Goal: Transaction & Acquisition: Subscribe to service/newsletter

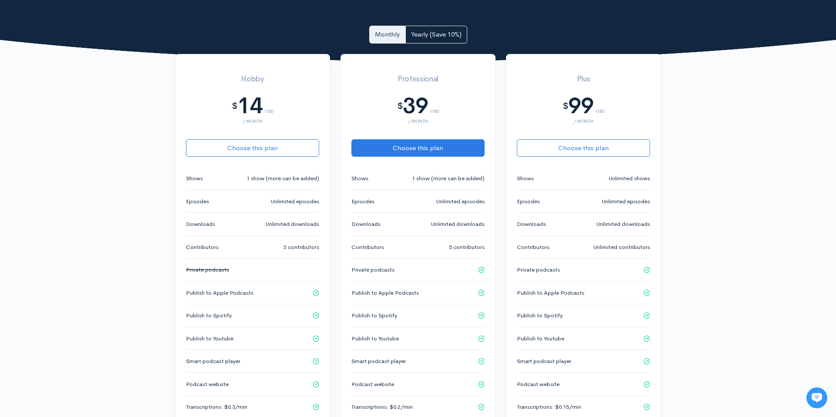
scroll to position [178, 0]
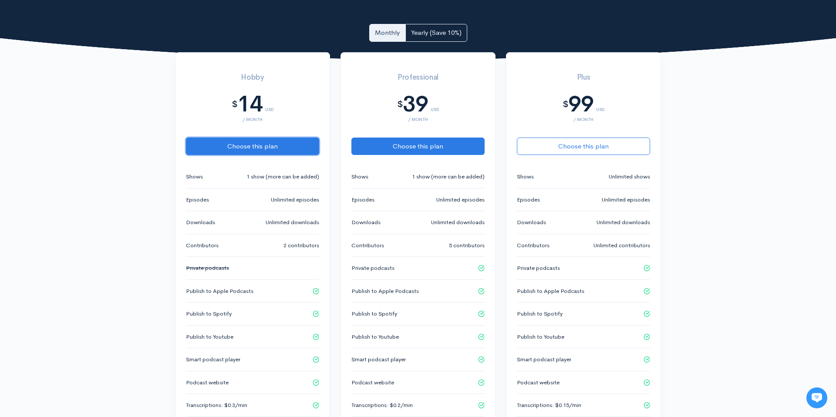
click at [280, 147] on button "Choose this plan" at bounding box center [252, 147] width 133 height 18
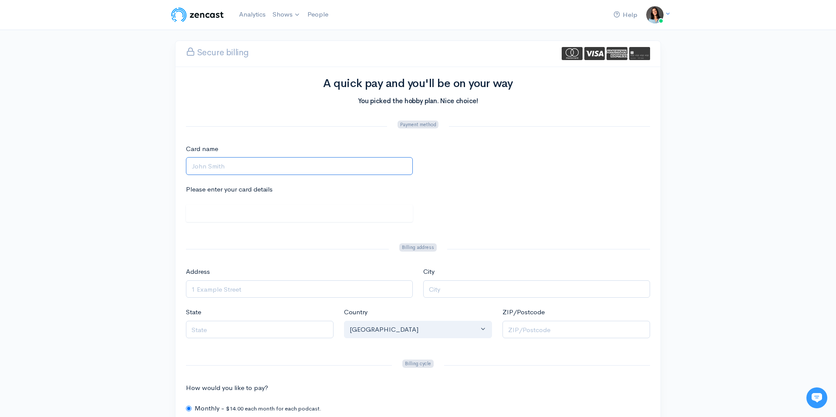
click at [213, 166] on input "Card name" at bounding box center [299, 166] width 227 height 18
type input "[PERSON_NAME]"
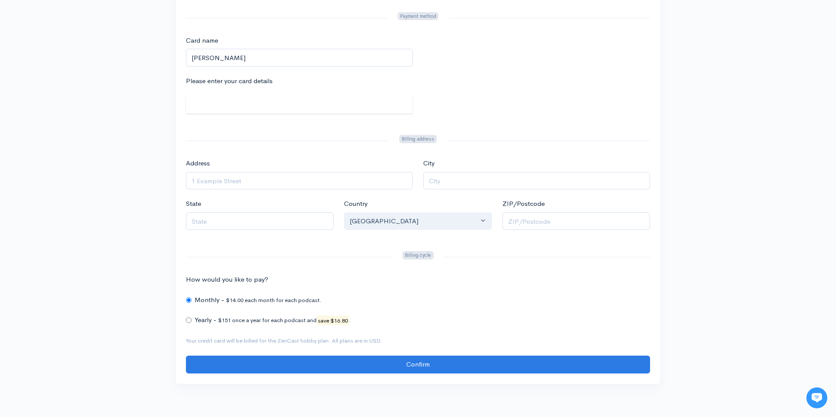
scroll to position [111, 0]
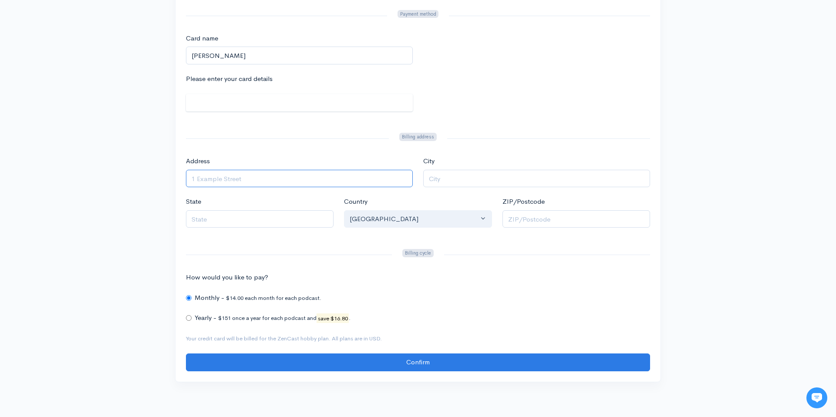
click at [226, 179] on input "Address" at bounding box center [299, 179] width 227 height 18
type input "63 August Crescent"
type input "[GEOGRAPHIC_DATA]"
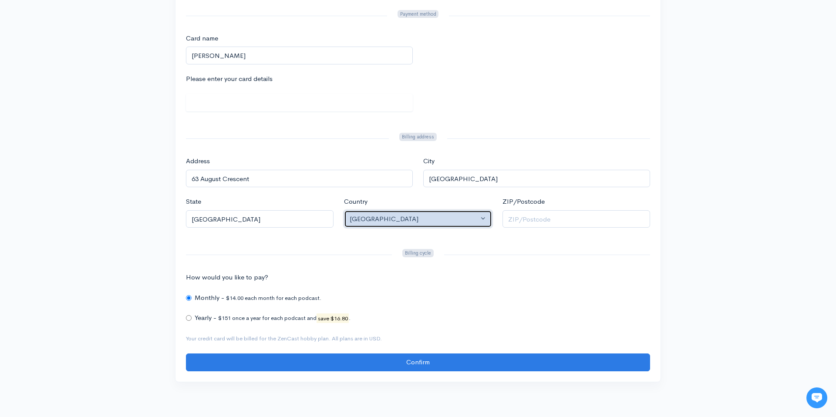
select select "CA"
type input "N0J1R0"
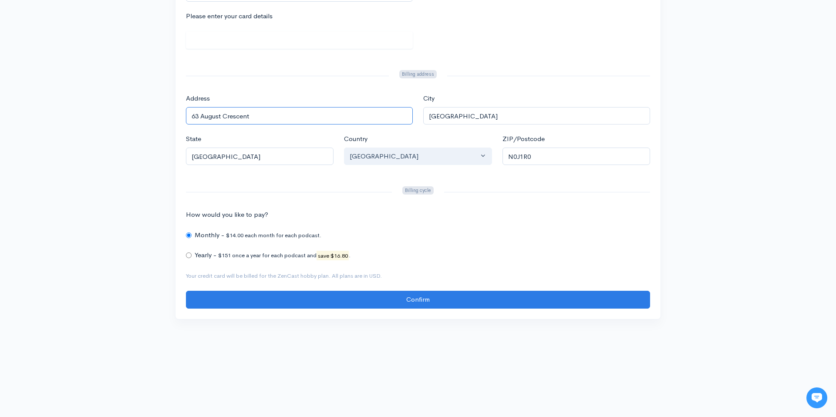
scroll to position [182, 0]
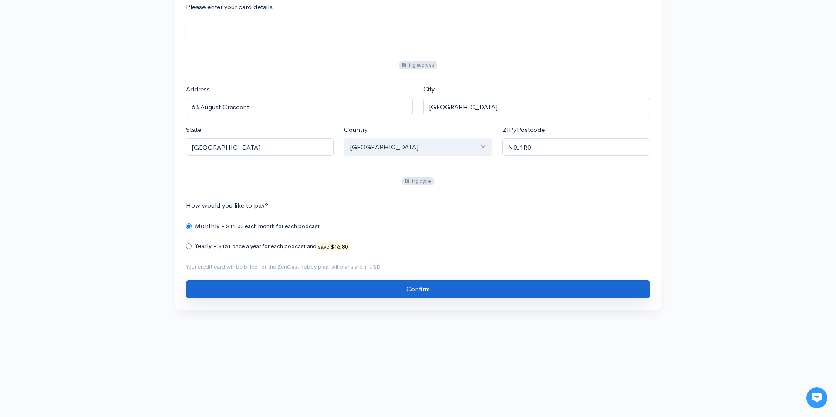
click at [419, 286] on input "Confirm" at bounding box center [418, 289] width 464 height 18
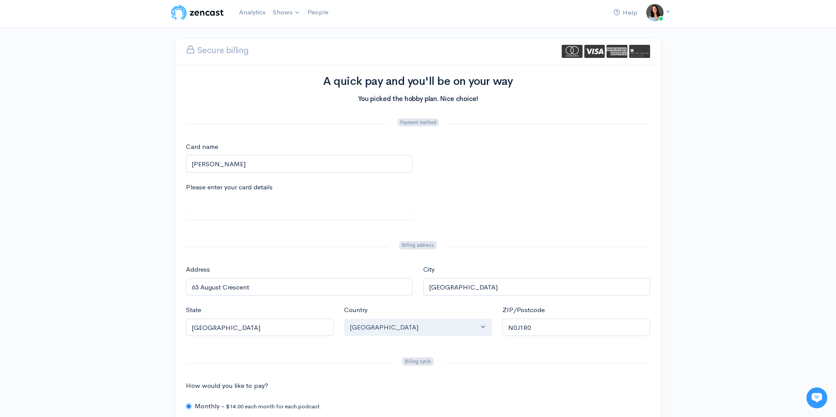
scroll to position [0, 0]
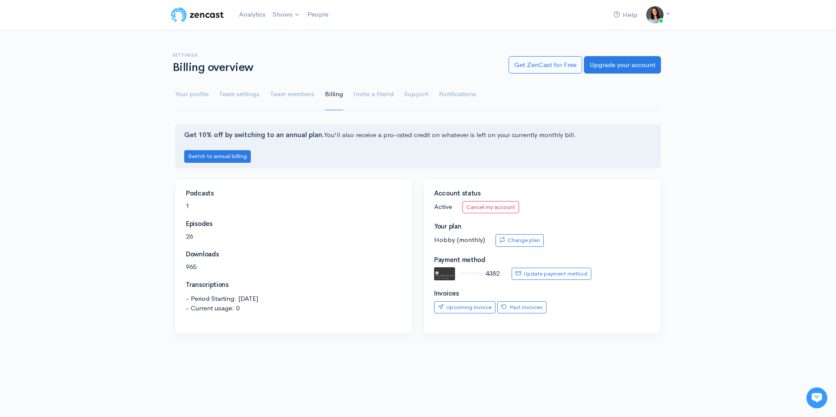
click at [202, 17] on img at bounding box center [197, 14] width 55 height 17
